Goal: Task Accomplishment & Management: Use online tool/utility

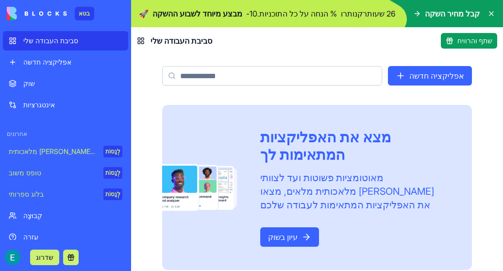
click at [33, 103] on font "אינטגרציות" at bounding box center [39, 105] width 32 height 8
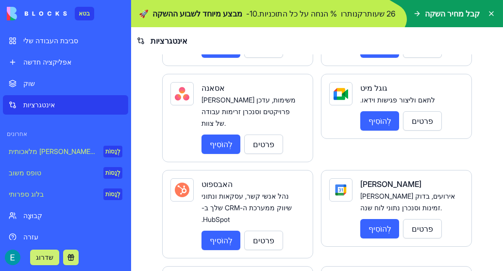
scroll to position [350, 0]
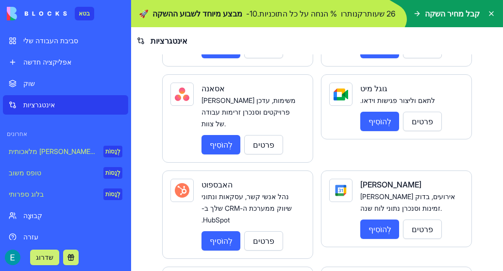
click at [49, 67] on div "אפליקציה חדשה" at bounding box center [72, 62] width 99 height 10
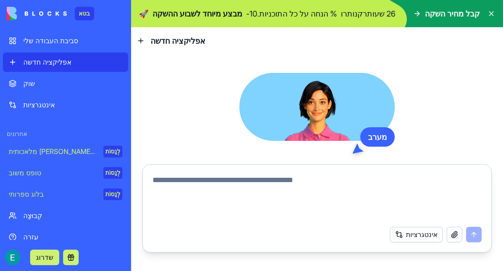
click at [43, 104] on font "אינטגרציות" at bounding box center [39, 105] width 32 height 8
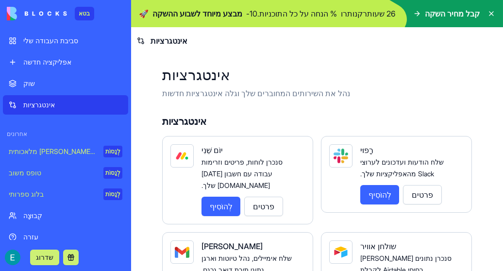
click at [42, 63] on font "אפליקציה חדשה" at bounding box center [47, 62] width 48 height 8
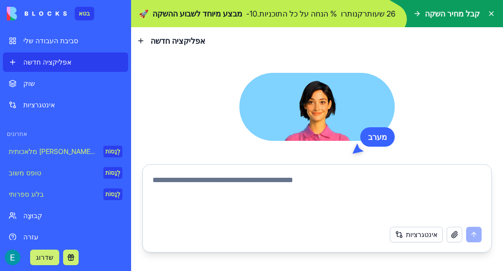
click at [51, 40] on font "סביבת העבודה שלי" at bounding box center [50, 40] width 55 height 8
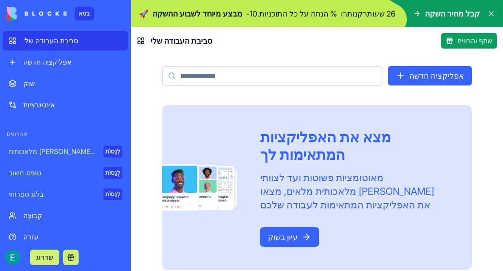
click at [416, 74] on link "אפליקציה חדשה" at bounding box center [430, 75] width 84 height 19
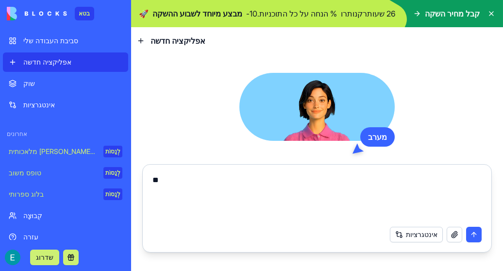
type textarea "*"
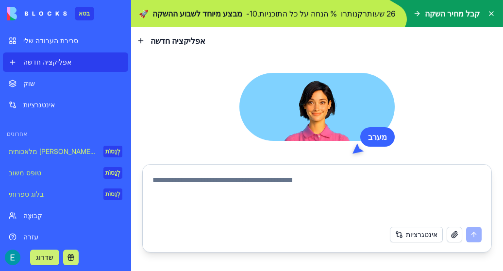
click at [450, 230] on button "button" at bounding box center [455, 235] width 16 height 16
click at [410, 236] on button "אינטגרציות" at bounding box center [416, 235] width 53 height 16
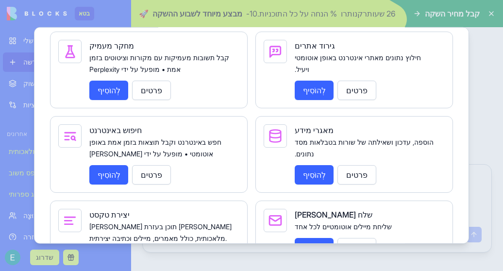
scroll to position [1494, 0]
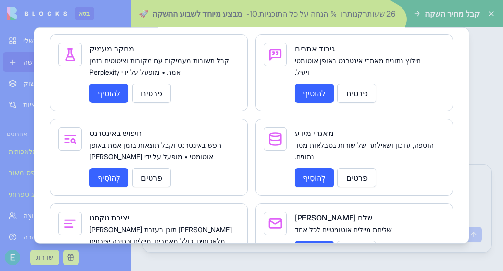
click at [156, 257] on font "פרטים" at bounding box center [151, 262] width 21 height 10
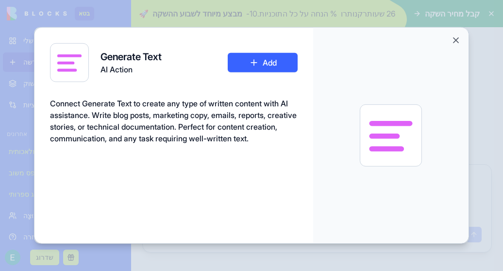
click at [272, 64] on button "Add" at bounding box center [263, 62] width 70 height 19
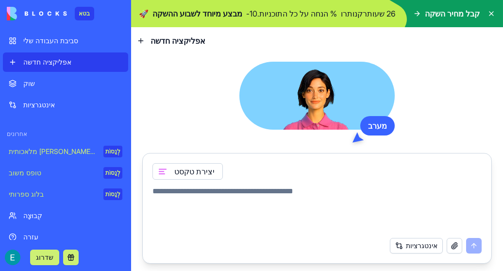
click at [414, 242] on font "אינטגרציות" at bounding box center [422, 245] width 32 height 8
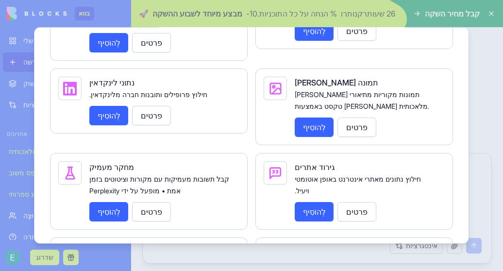
scroll to position [1376, 0]
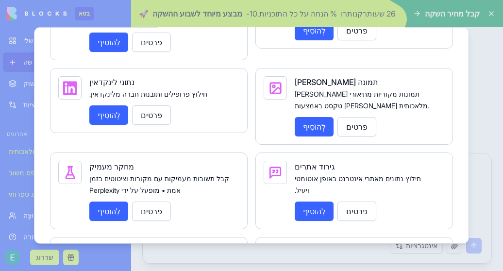
click at [103, 206] on font "לְהוֹסִיף" at bounding box center [109, 211] width 23 height 10
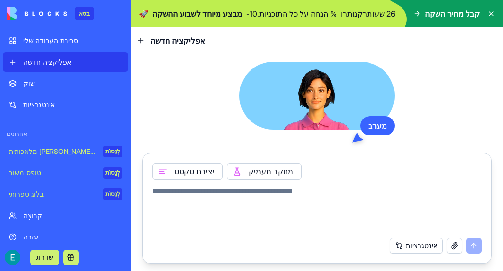
click at [455, 247] on button "button" at bounding box center [455, 246] width 16 height 16
click at [264, 206] on textarea at bounding box center [318, 209] width 330 height 47
paste textarea "**********"
type textarea "**********"
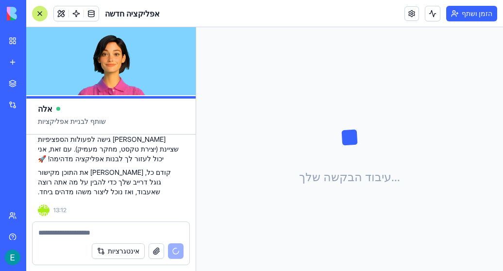
scroll to position [56, 0]
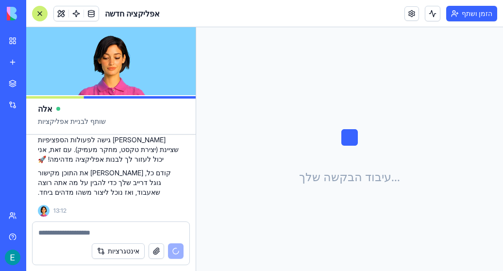
click at [104, 227] on div at bounding box center [111, 230] width 157 height 16
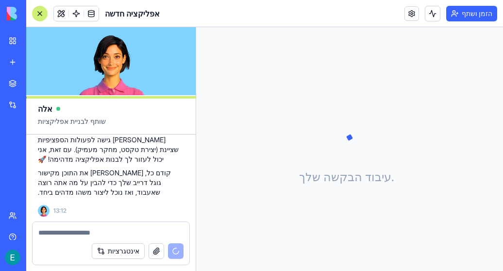
click at [61, 235] on textarea at bounding box center [110, 233] width 145 height 10
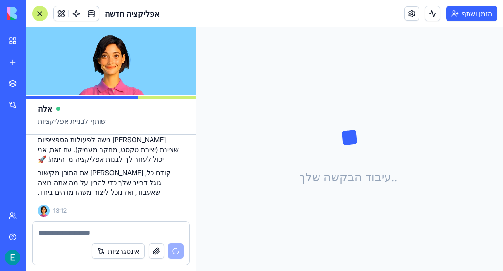
type textarea "*"
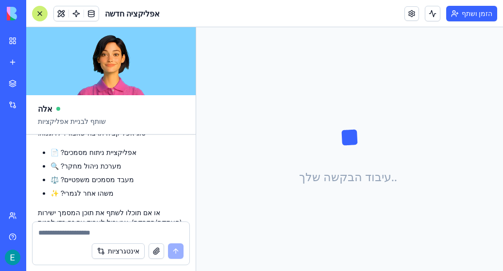
scroll to position [258, 0]
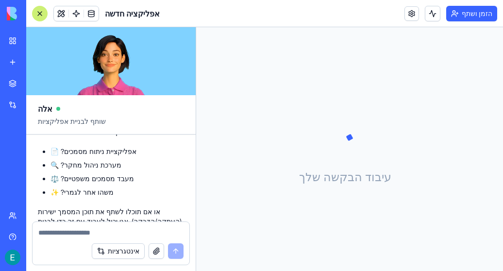
click at [77, 239] on div "אינטגרציות" at bounding box center [111, 251] width 157 height 27
click at [57, 231] on textarea at bounding box center [111, 233] width 146 height 10
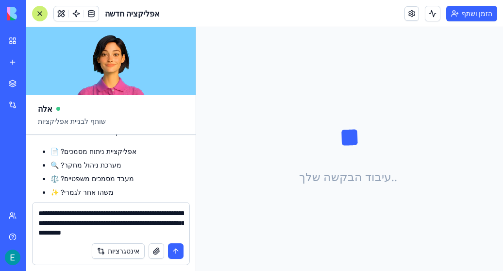
type textarea "**********"
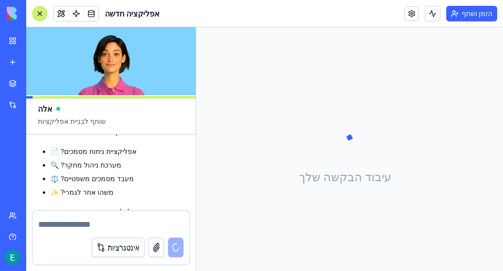
scroll to position [314, 0]
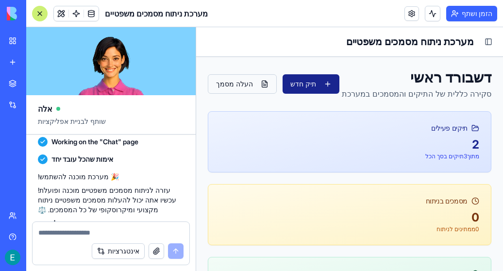
click at [245, 87] on button "העלה מסמך" at bounding box center [242, 83] width 69 height 19
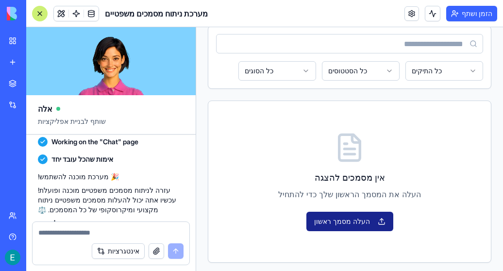
scroll to position [88, 0]
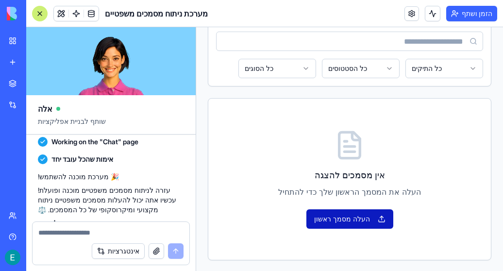
click at [351, 218] on button "העלה מסמך ראשון" at bounding box center [350, 218] width 87 height 19
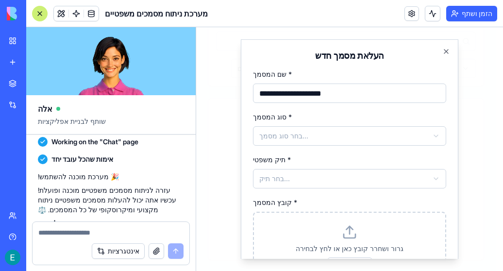
type input "**********"
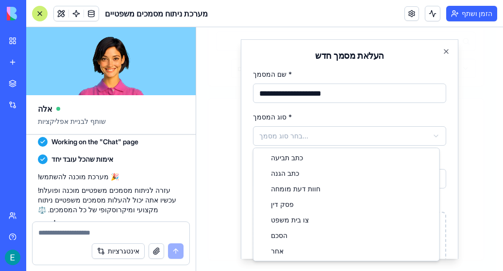
click at [337, 138] on body "**********" at bounding box center [346, 105] width 300 height 333
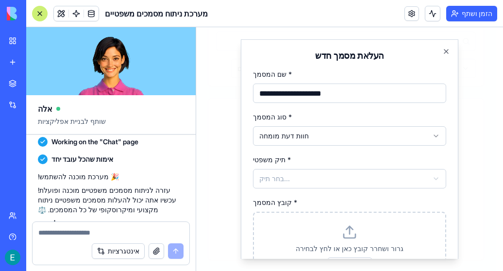
click at [342, 183] on body "**********" at bounding box center [346, 105] width 300 height 333
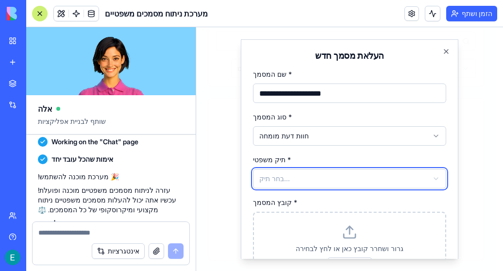
click at [334, 178] on body "**********" at bounding box center [346, 105] width 300 height 333
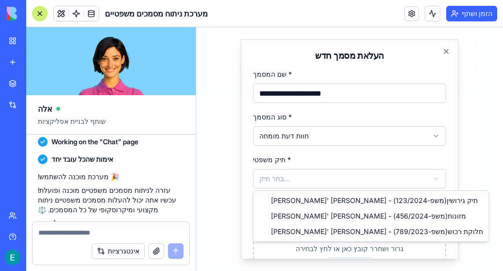
click at [325, 184] on body "**********" at bounding box center [346, 105] width 300 height 333
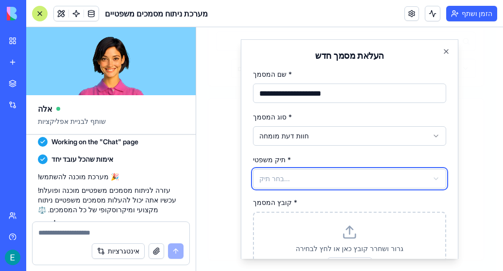
click at [335, 171] on body "**********" at bounding box center [346, 105] width 300 height 333
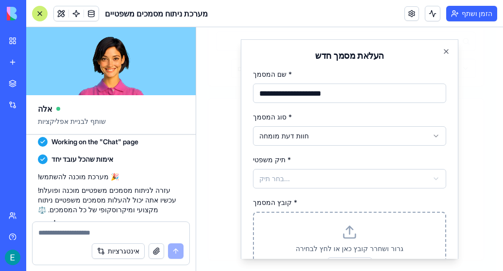
click at [349, 242] on div "גרור ושחרר קובץ כאן או לחץ לבחירה בחר קובץ פורמטים נתמכים: PDF, Word, טקסט, תמו…" at bounding box center [349, 256] width 193 height 89
click at [347, 232] on icon at bounding box center [350, 232] width 16 height 16
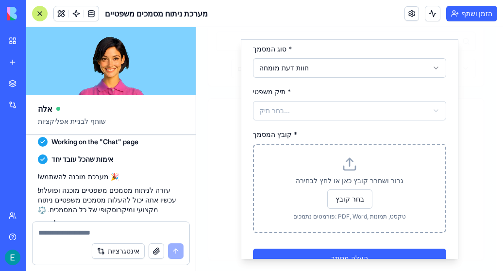
scroll to position [69, 0]
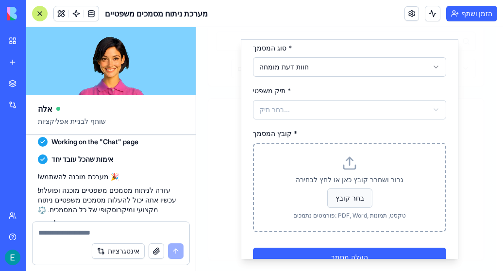
click at [351, 195] on span "בחר קובץ" at bounding box center [349, 197] width 45 height 19
click at [196, 27] on input "בחר קובץ" at bounding box center [196, 27] width 0 height 0
type input "**********"
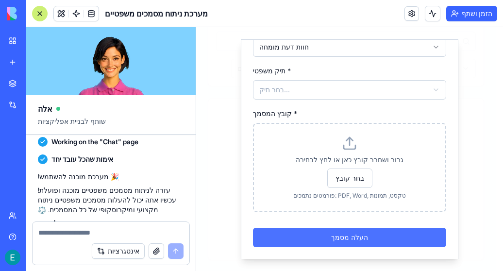
click at [322, 235] on button "העלה מסמך" at bounding box center [349, 237] width 193 height 19
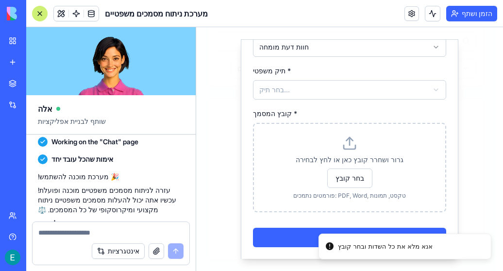
click at [278, 86] on body "**********" at bounding box center [346, 105] width 300 height 333
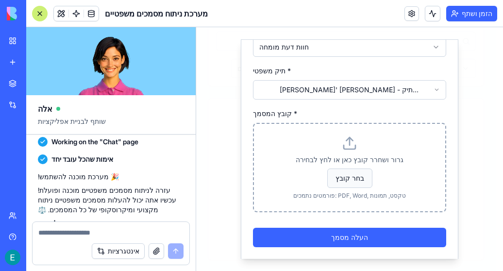
click at [343, 177] on span "בחר קובץ" at bounding box center [349, 178] width 45 height 19
click at [196, 27] on input "בחר קובץ" at bounding box center [196, 27] width 0 height 0
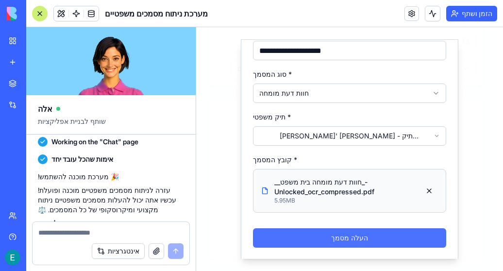
click at [326, 239] on button "העלה מסמך" at bounding box center [349, 237] width 193 height 19
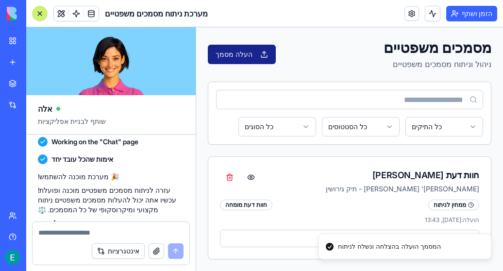
scroll to position [28, 0]
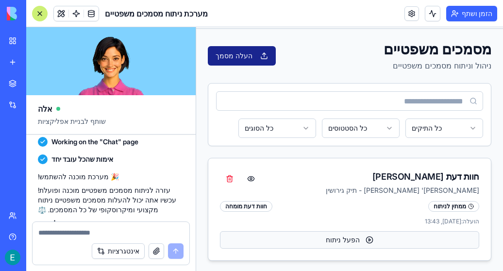
click at [347, 239] on button "הפעל ניתוח" at bounding box center [349, 239] width 259 height 17
click at [283, 239] on button "הפעל ניתוח" at bounding box center [349, 239] width 259 height 17
click at [124, 232] on textarea at bounding box center [111, 233] width 146 height 10
type textarea "**********"
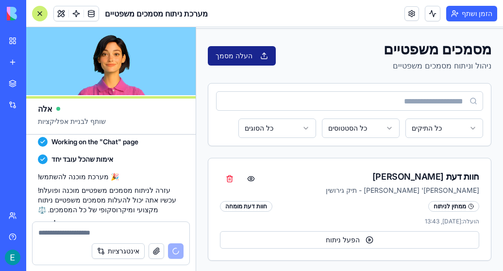
scroll to position [724, 0]
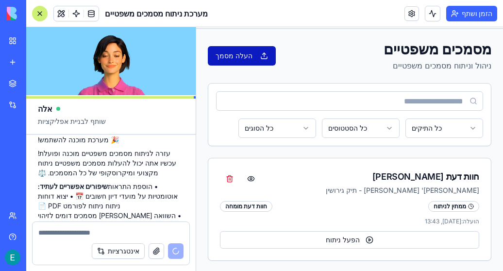
click at [259, 57] on button "העלה מסמך" at bounding box center [242, 55] width 68 height 19
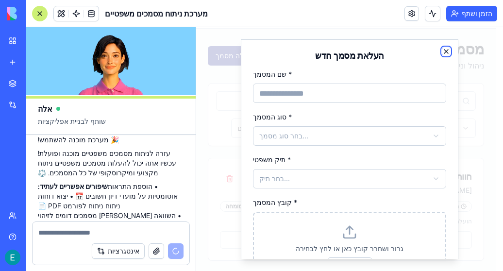
click at [443, 54] on icon "button" at bounding box center [447, 52] width 8 height 8
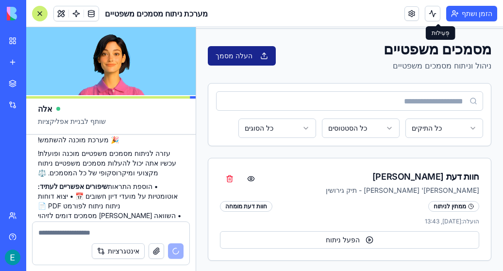
click at [437, 15] on button at bounding box center [433, 14] width 16 height 16
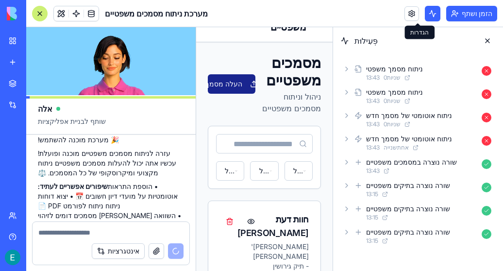
click at [419, 14] on link at bounding box center [412, 13] width 15 height 15
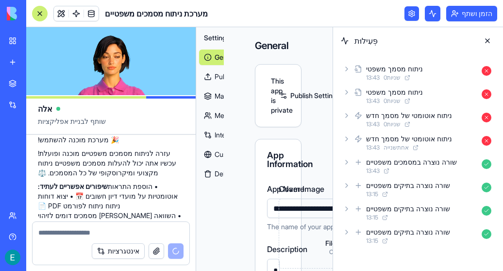
scroll to position [0, 43]
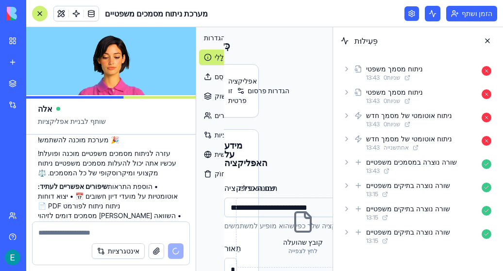
click at [419, 14] on link at bounding box center [412, 13] width 15 height 15
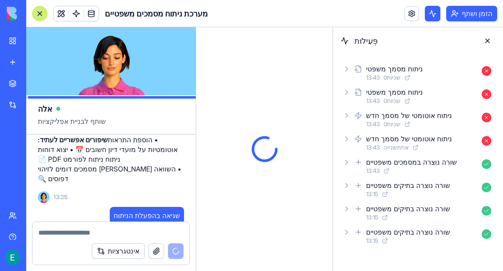
scroll to position [788, 0]
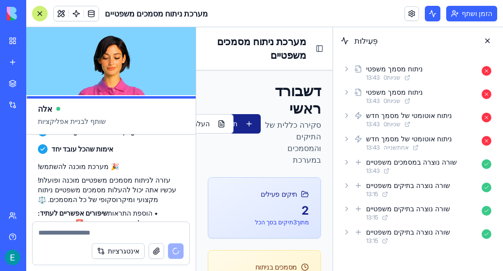
scroll to position [788, 0]
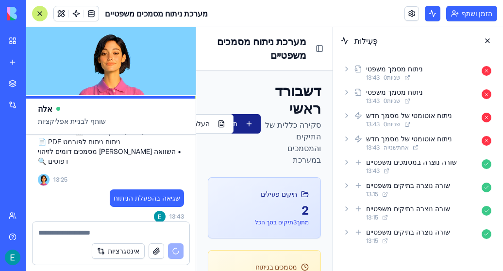
click at [50, 236] on textarea at bounding box center [111, 233] width 146 height 10
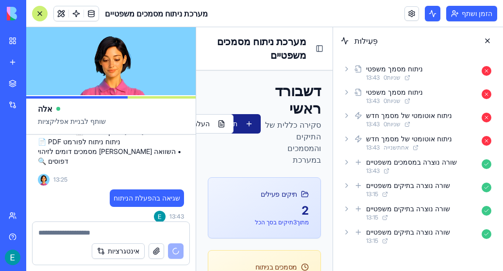
type textarea "*"
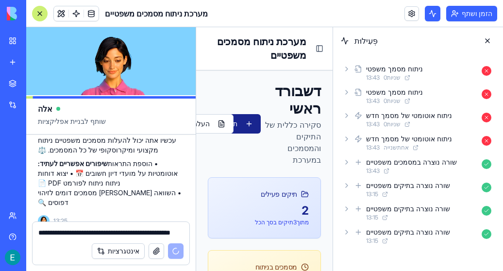
scroll to position [806, 0]
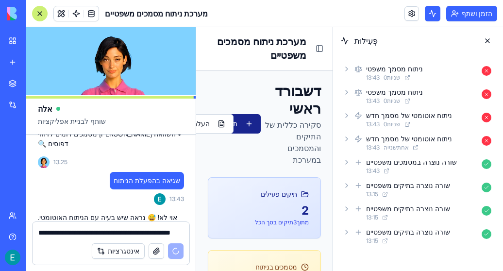
type textarea "**********"
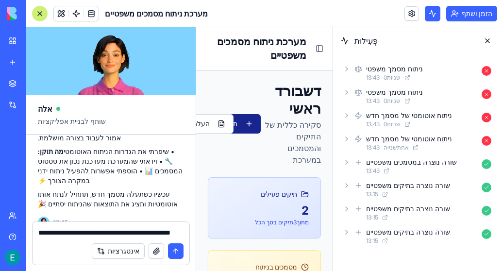
scroll to position [889, 0]
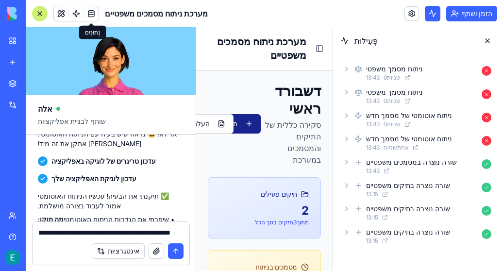
click at [88, 9] on span at bounding box center [91, 13] width 27 height 27
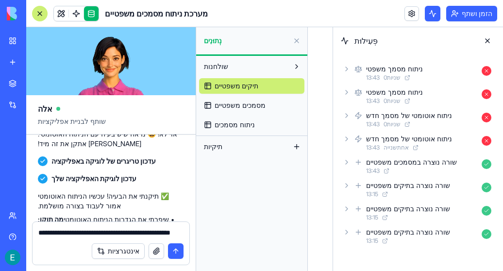
click at [238, 124] on font "ניתוח מסמכים" at bounding box center [235, 124] width 40 height 8
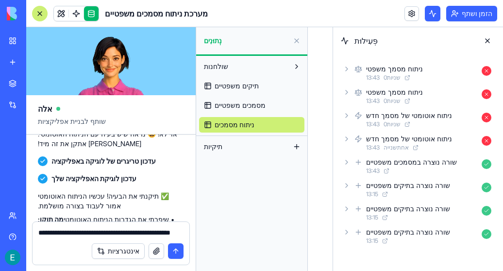
click at [238, 124] on font "ניתוח מסמכים" at bounding box center [235, 124] width 40 height 8
click at [302, 64] on button at bounding box center [297, 67] width 16 height 16
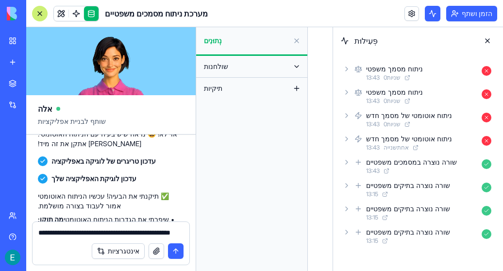
click at [297, 64] on button at bounding box center [297, 67] width 16 height 16
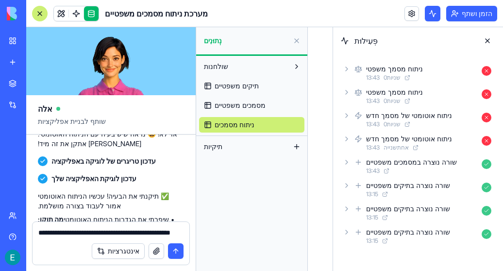
click at [299, 151] on button at bounding box center [297, 147] width 16 height 16
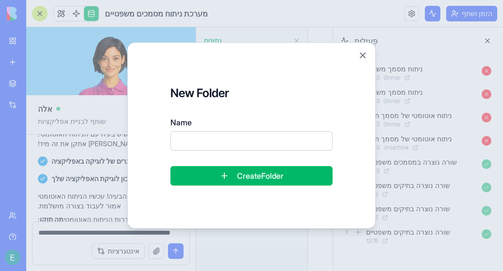
click at [283, 173] on button "Create Folder" at bounding box center [252, 175] width 162 height 19
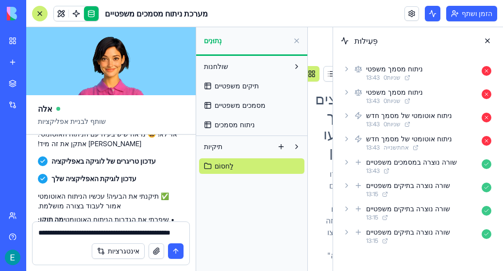
click at [492, 40] on button at bounding box center [488, 41] width 16 height 16
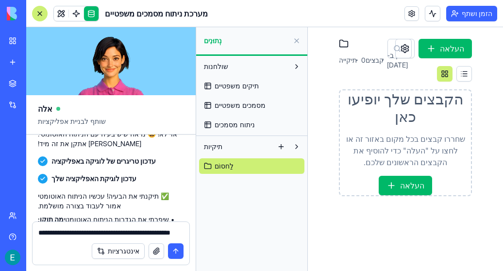
click at [412, 176] on button "העלאה" at bounding box center [405, 185] width 53 height 19
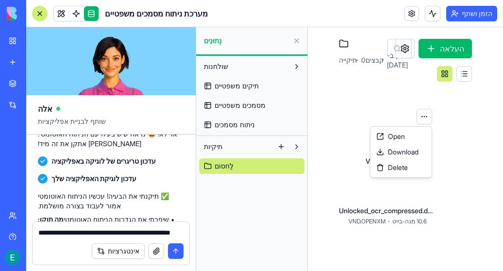
click at [425, 118] on html "בטא סביבת העבודה שלי אפליקציה חדשה שוק אינטגרציות אחרונים אפליקציה חדשה מחולל ל…" at bounding box center [251, 135] width 503 height 271
click at [399, 133] on font "לִפְתוֹחַ" at bounding box center [397, 136] width 19 height 8
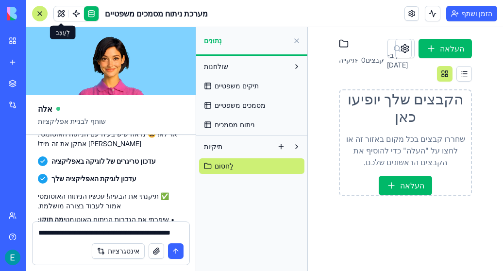
click at [57, 10] on link at bounding box center [61, 13] width 15 height 15
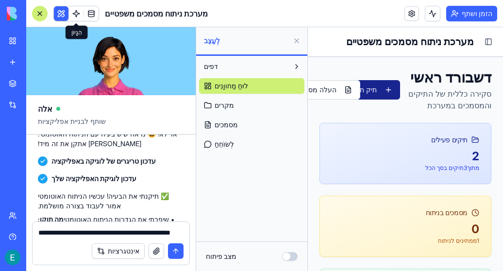
click at [238, 86] on font "לוּחַ מַחווָנִים" at bounding box center [232, 86] width 34 height 8
click at [240, 57] on div "דפים לוּחַ מַחווָנִים מקרים מסמכים לְשׂוֹחֵחַ" at bounding box center [251, 105] width 111 height 99
click at [239, 66] on button "דפים" at bounding box center [244, 67] width 90 height 16
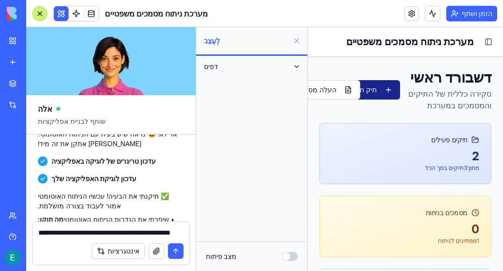
click at [239, 63] on button "דפים" at bounding box center [244, 67] width 90 height 16
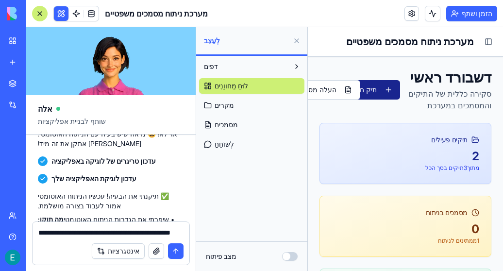
click at [232, 126] on font "מסמכים" at bounding box center [226, 124] width 23 height 8
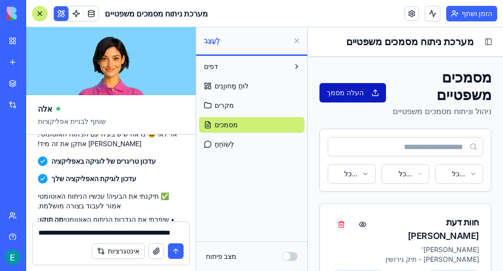
click at [357, 85] on button "העלה מסמך" at bounding box center [353, 92] width 67 height 19
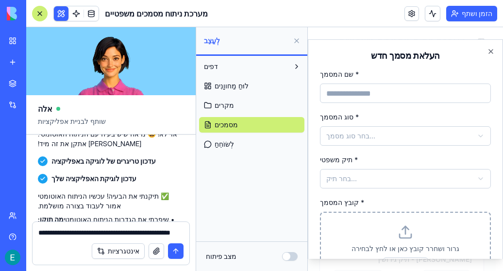
click at [405, 234] on icon at bounding box center [406, 232] width 16 height 16
click at [399, 233] on icon at bounding box center [406, 232] width 16 height 16
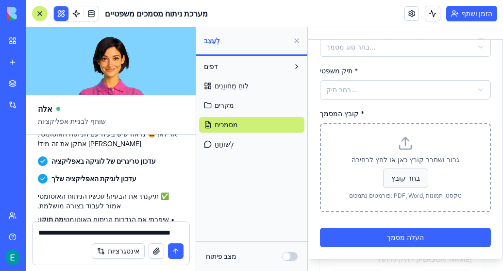
click at [400, 176] on span "בחר קובץ" at bounding box center [405, 178] width 45 height 19
click at [308, 27] on input "בחר קובץ" at bounding box center [308, 27] width 0 height 0
type input "**********"
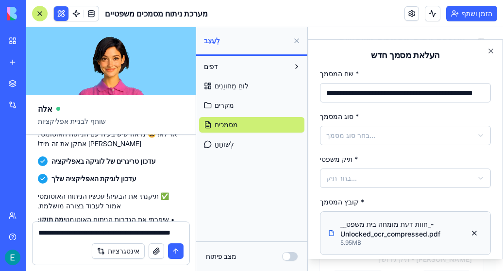
scroll to position [1, 0]
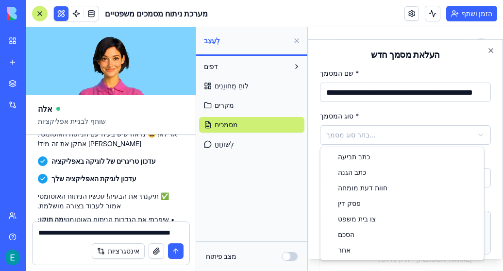
click at [382, 128] on body "**********" at bounding box center [402, 184] width 188 height 314
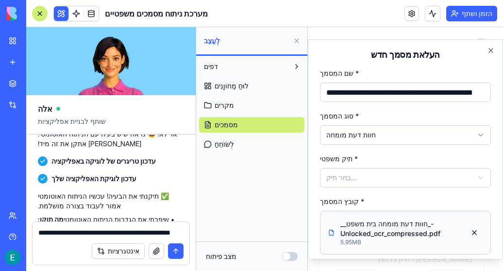
click at [379, 173] on body "**********" at bounding box center [402, 184] width 188 height 314
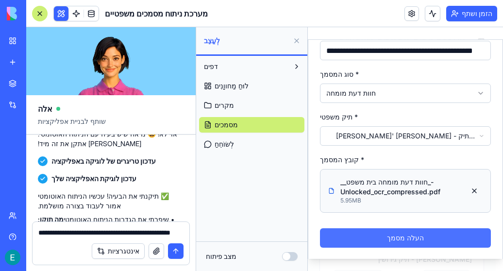
click at [418, 243] on button "העלה מסמך" at bounding box center [405, 237] width 171 height 19
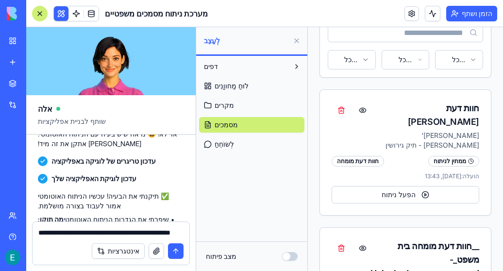
scroll to position [156, 0]
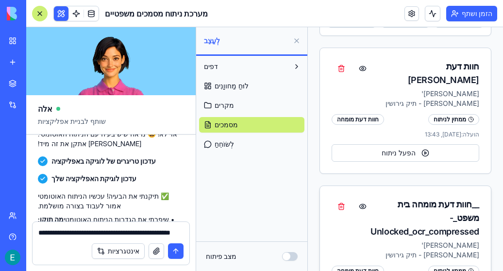
click at [79, 245] on div "אינטגרציות" at bounding box center [111, 251] width 157 height 27
click at [34, 230] on div "**********" at bounding box center [111, 230] width 157 height 16
click at [46, 233] on textarea "**********" at bounding box center [111, 233] width 146 height 10
click at [38, 231] on textarea "**********" at bounding box center [111, 233] width 146 height 10
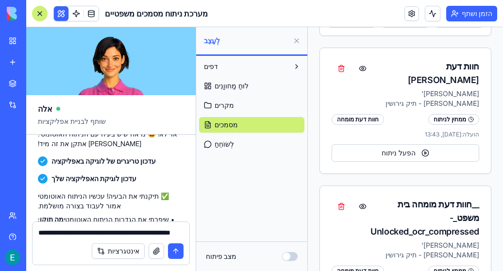
click at [38, 231] on textarea "**********" at bounding box center [111, 233] width 146 height 10
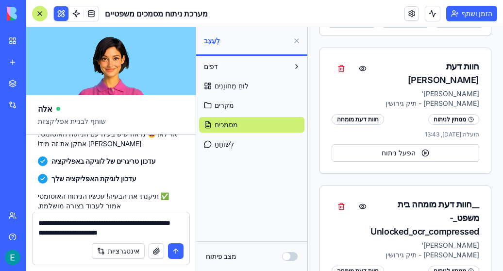
type textarea "**********"
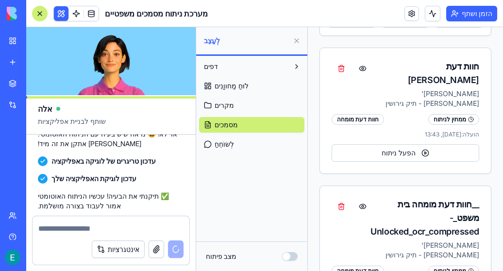
scroll to position [936, 0]
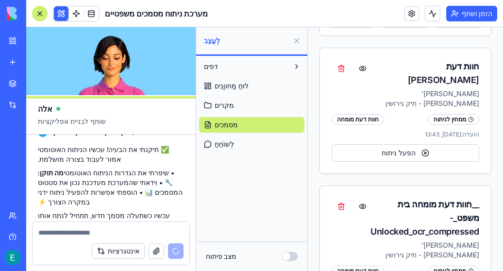
click at [60, 232] on textarea at bounding box center [111, 233] width 146 height 10
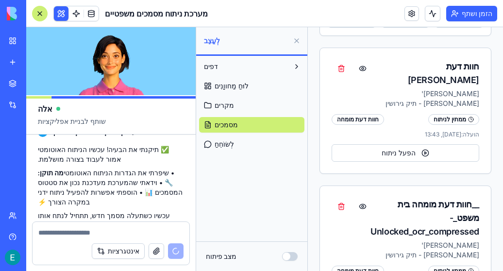
click at [121, 253] on font "אינטגרציות" at bounding box center [124, 251] width 32 height 8
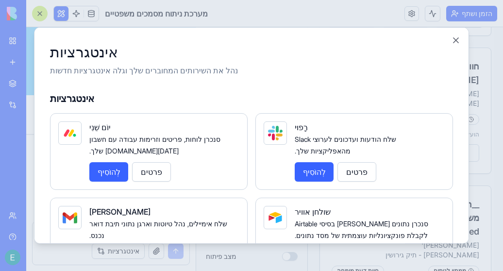
scroll to position [1193, 0]
click at [455, 38] on button "לִסְגוֹר" at bounding box center [456, 40] width 10 height 10
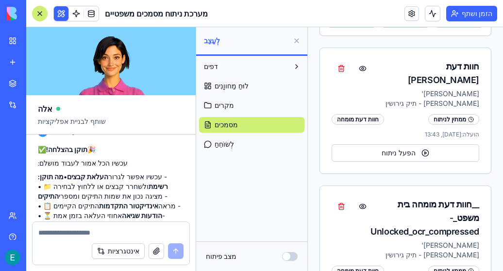
click at [76, 230] on textarea at bounding box center [111, 233] width 146 height 10
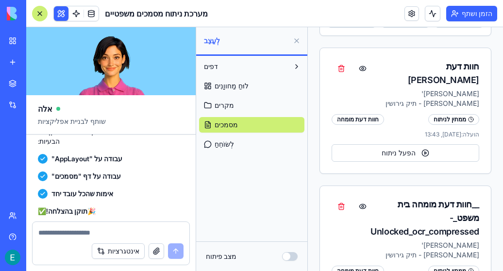
scroll to position [1131, 0]
click at [78, 229] on textarea at bounding box center [111, 233] width 146 height 10
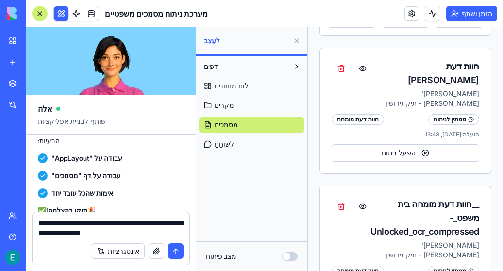
type textarea "**********"
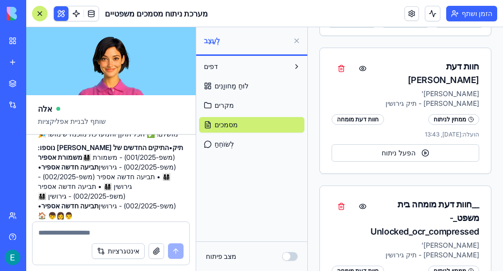
scroll to position [1476, 0]
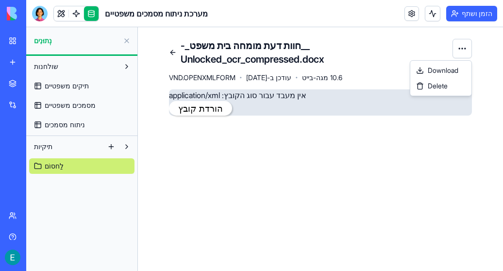
click at [462, 51] on html "בטא סביבת העבודה שלי אפליקציה חדשה שוק אינטגרציות אחרונים מערכת ניתוח מסמכים מש…" at bounding box center [251, 135] width 503 height 271
click at [438, 81] on span "לִמְחוֹק" at bounding box center [438, 86] width 20 height 10
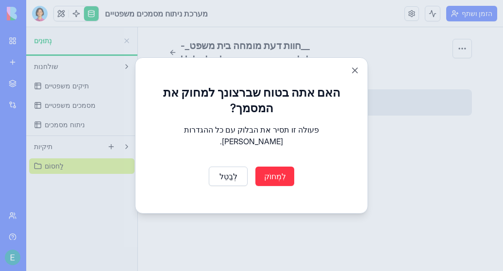
click at [273, 167] on button "לִמְחוֹק" at bounding box center [275, 176] width 39 height 19
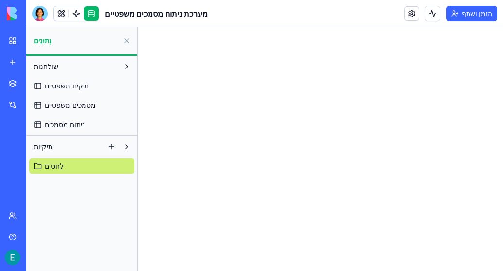
click at [79, 122] on link "ניתוח מסמכים" at bounding box center [81, 125] width 105 height 16
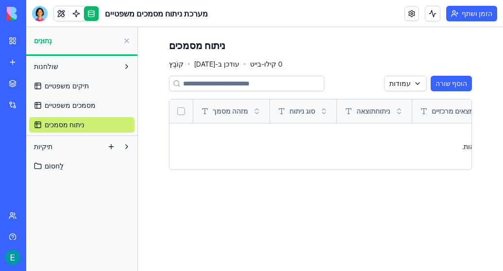
click at [74, 108] on font "מסמכים משפטיים" at bounding box center [70, 105] width 51 height 8
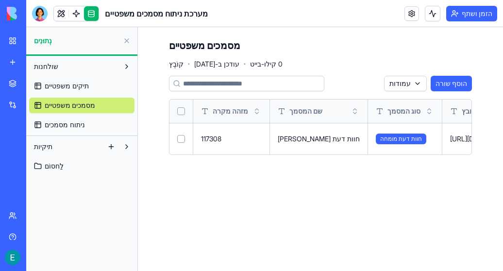
click at [180, 135] on button "בחירת שורה" at bounding box center [181, 139] width 8 height 8
click at [63, 120] on span "ניתוח מסמכים" at bounding box center [65, 125] width 40 height 10
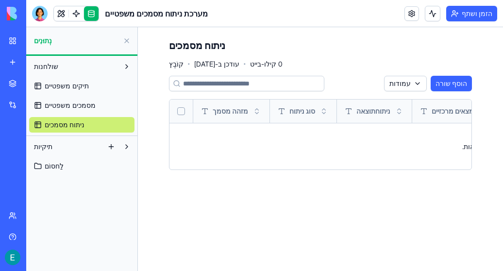
click at [184, 111] on button "בחר הכל" at bounding box center [181, 111] width 8 height 8
click at [173, 111] on th at bounding box center [182, 111] width 24 height 23
click at [183, 112] on button "בחר הכל" at bounding box center [181, 111] width 8 height 8
click at [93, 78] on link "תיקים משפטיים" at bounding box center [81, 86] width 105 height 16
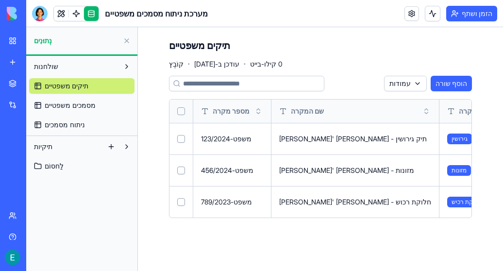
click at [129, 38] on button at bounding box center [127, 41] width 16 height 16
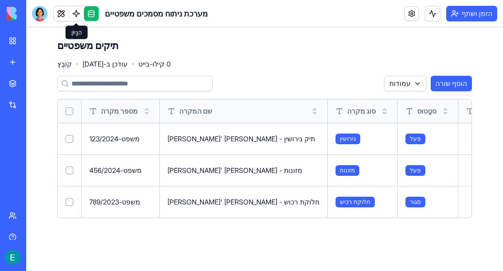
click at [73, 13] on link at bounding box center [76, 13] width 15 height 15
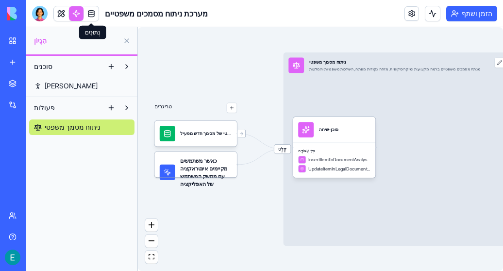
click at [241, 140] on div "טריגרים ניתוח אוטומטי של מסמך חדש מפעיל כאשר משתמשים מקיימים אינטראקציה עם ממשק…" at bounding box center [320, 149] width 365 height 244
click at [216, 138] on div "ניתוח אוטומטי של מסמך חדש מפעיל" at bounding box center [205, 134] width 51 height 16
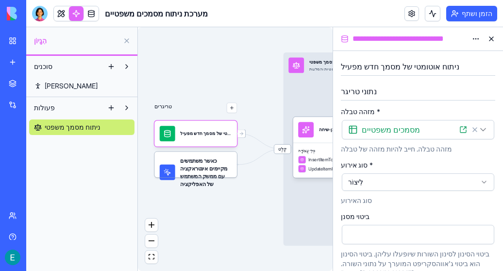
scroll to position [0, 0]
click at [213, 172] on span "כאשר משתמשים מקיימים אינטראקציה עם ממשק המשתמש של האפליקציה" at bounding box center [205, 172] width 51 height 31
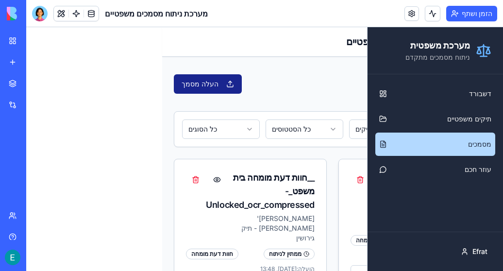
scroll to position [28, 0]
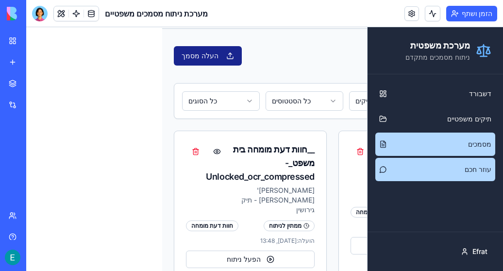
click at [416, 165] on span "עוזר חכם" at bounding box center [442, 170] width 99 height 10
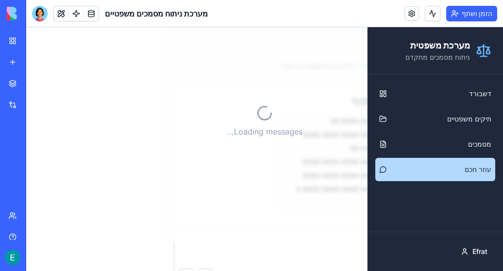
scroll to position [10, 0]
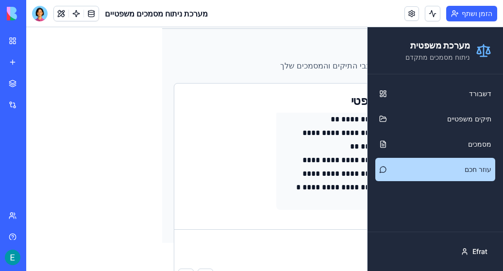
click at [287, 52] on h1 "עוזר משפטי חכם" at bounding box center [333, 48] width 318 height 17
click at [284, 249] on textarea at bounding box center [332, 249] width 317 height 39
